Goal: Task Accomplishment & Management: Manage account settings

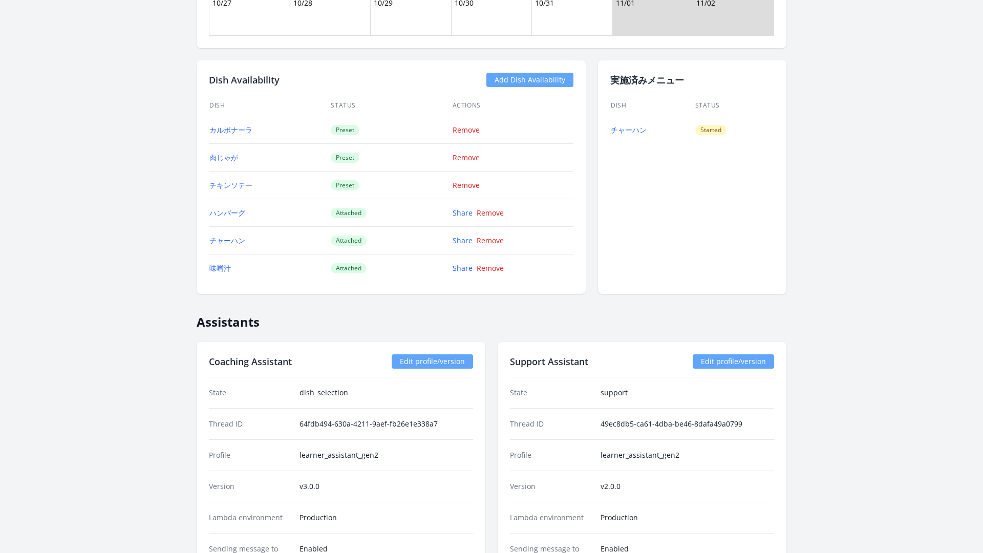
scroll to position [1196, 0]
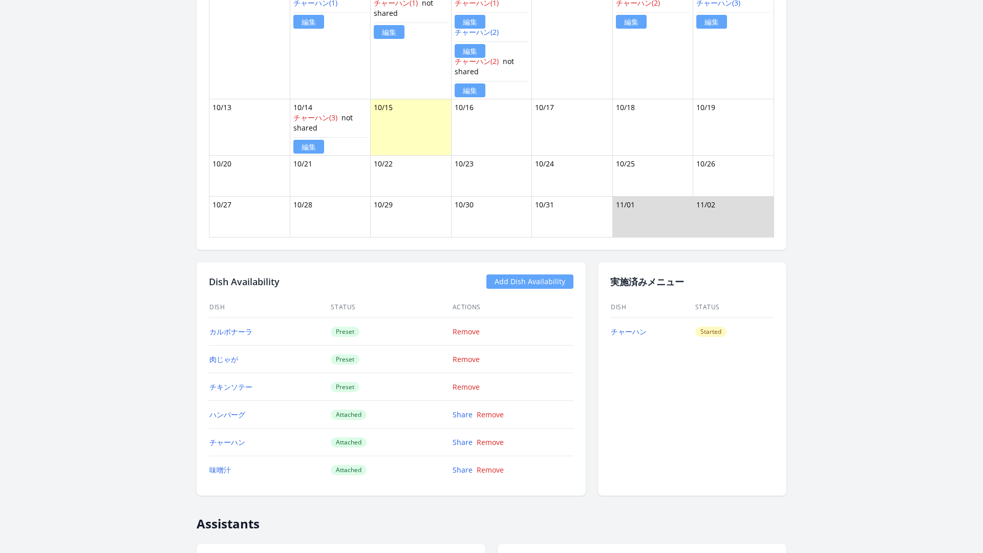
click at [693, 553] on link "Edit profile/version" at bounding box center [733, 563] width 81 height 14
